Goal: Transaction & Acquisition: Purchase product/service

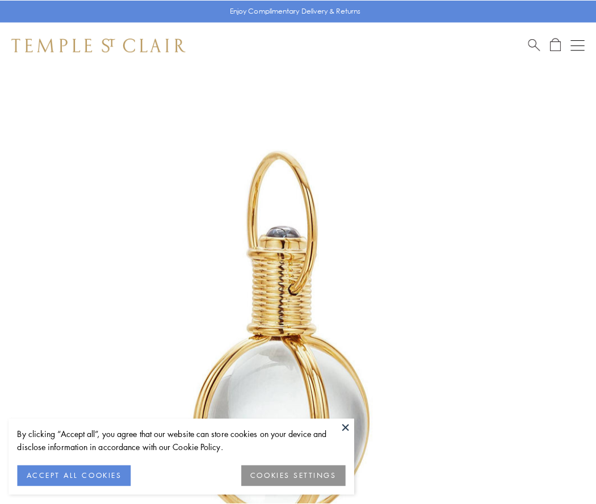
scroll to position [296, 0]
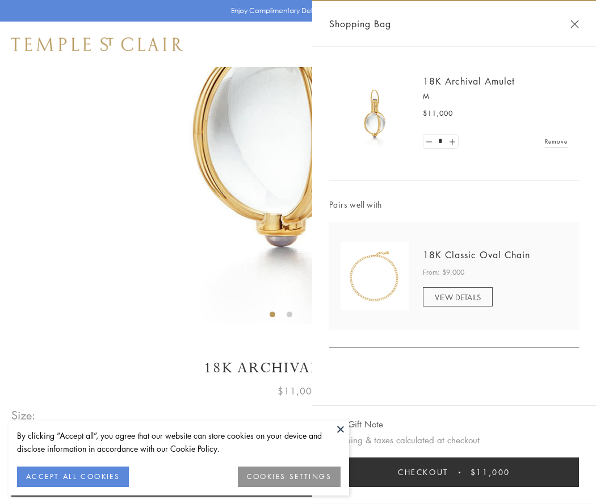
click at [454, 472] on button "Checkout $11,000" at bounding box center [454, 472] width 250 height 30
